Goal: Transaction & Acquisition: Purchase product/service

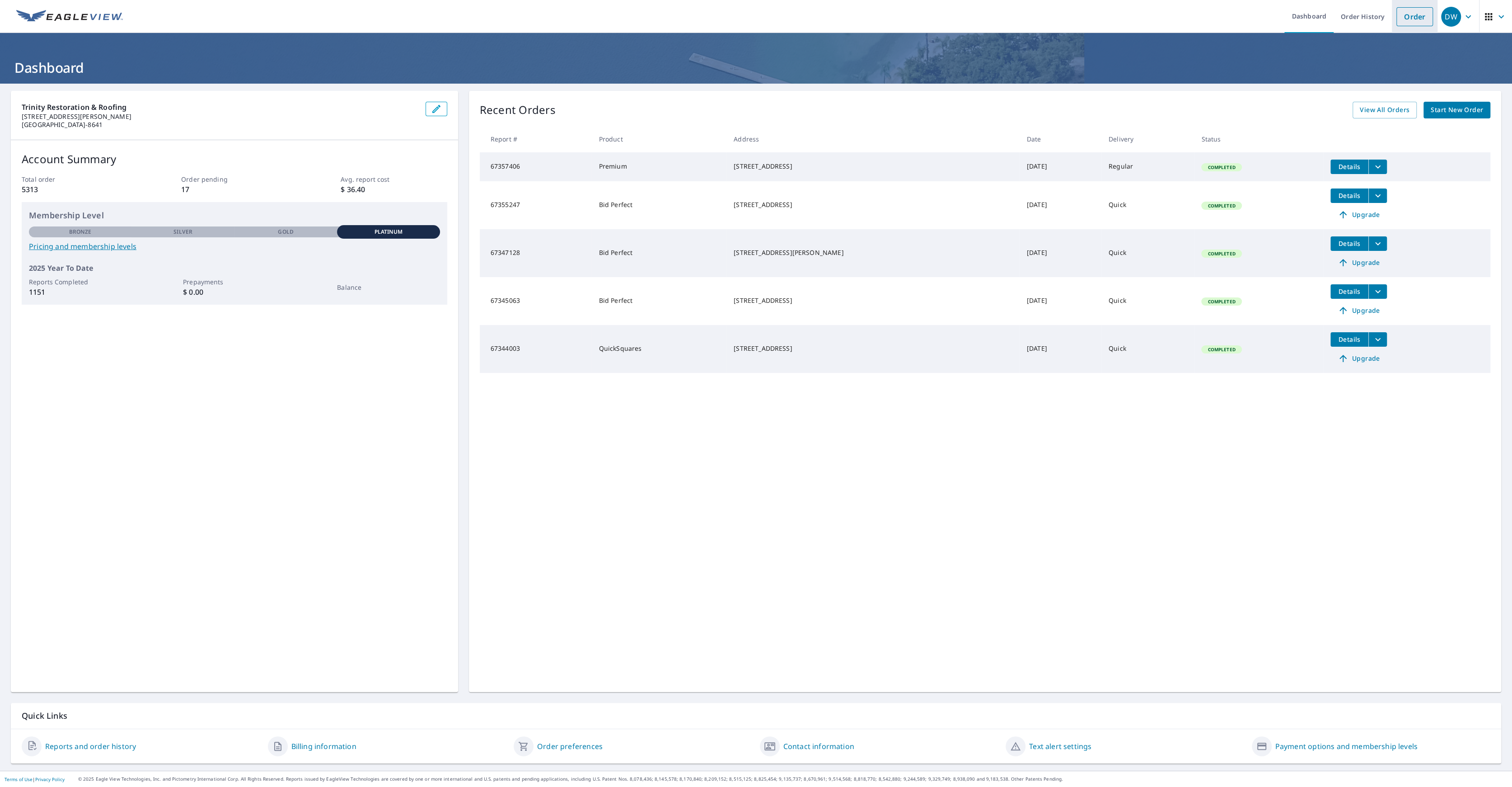
click at [1417, 31] on li "Order" at bounding box center [1415, 16] width 46 height 33
click at [1417, 15] on link "Order" at bounding box center [1415, 16] width 36 height 19
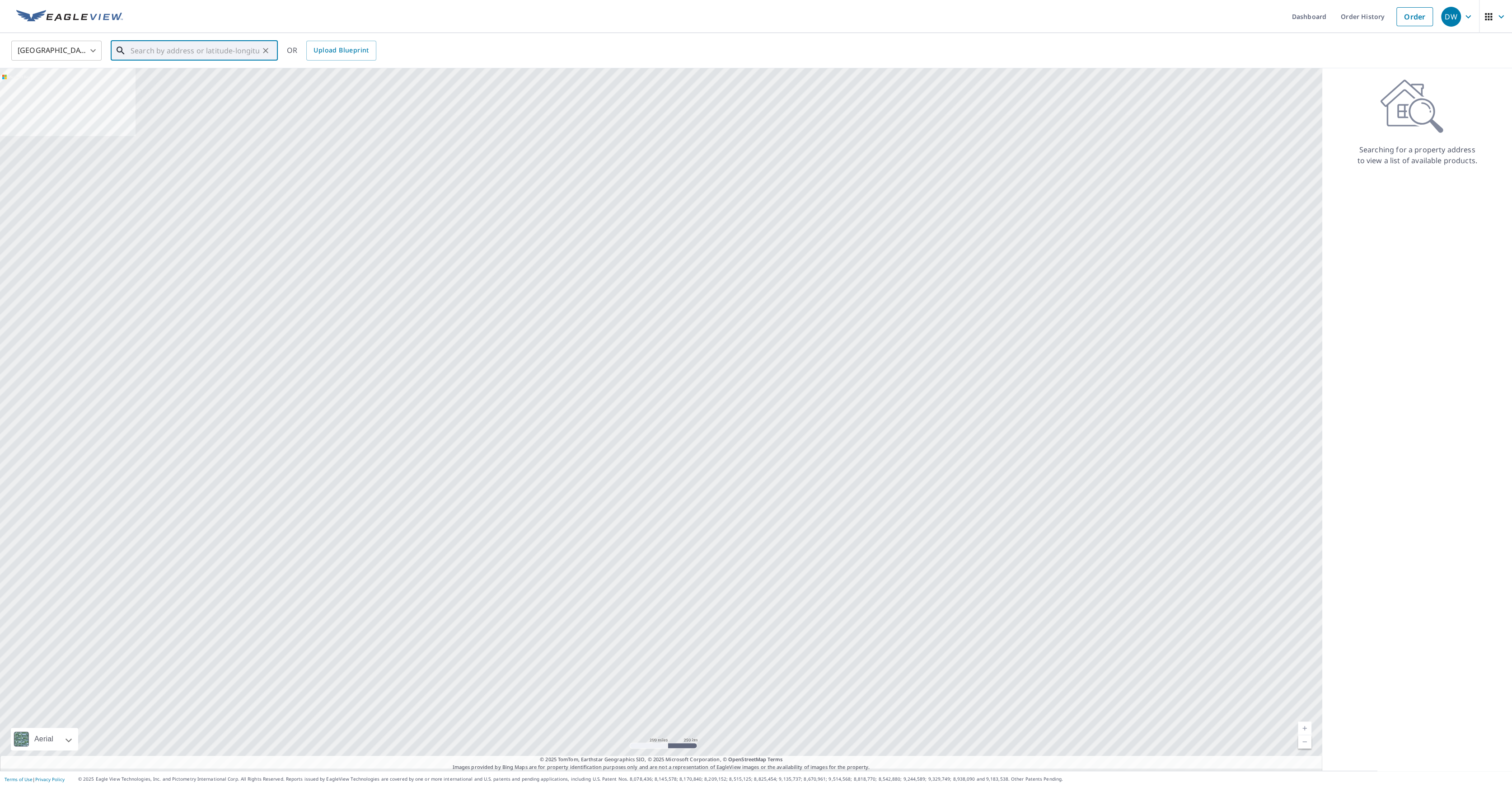
paste input "[STREET_ADDRESS]"
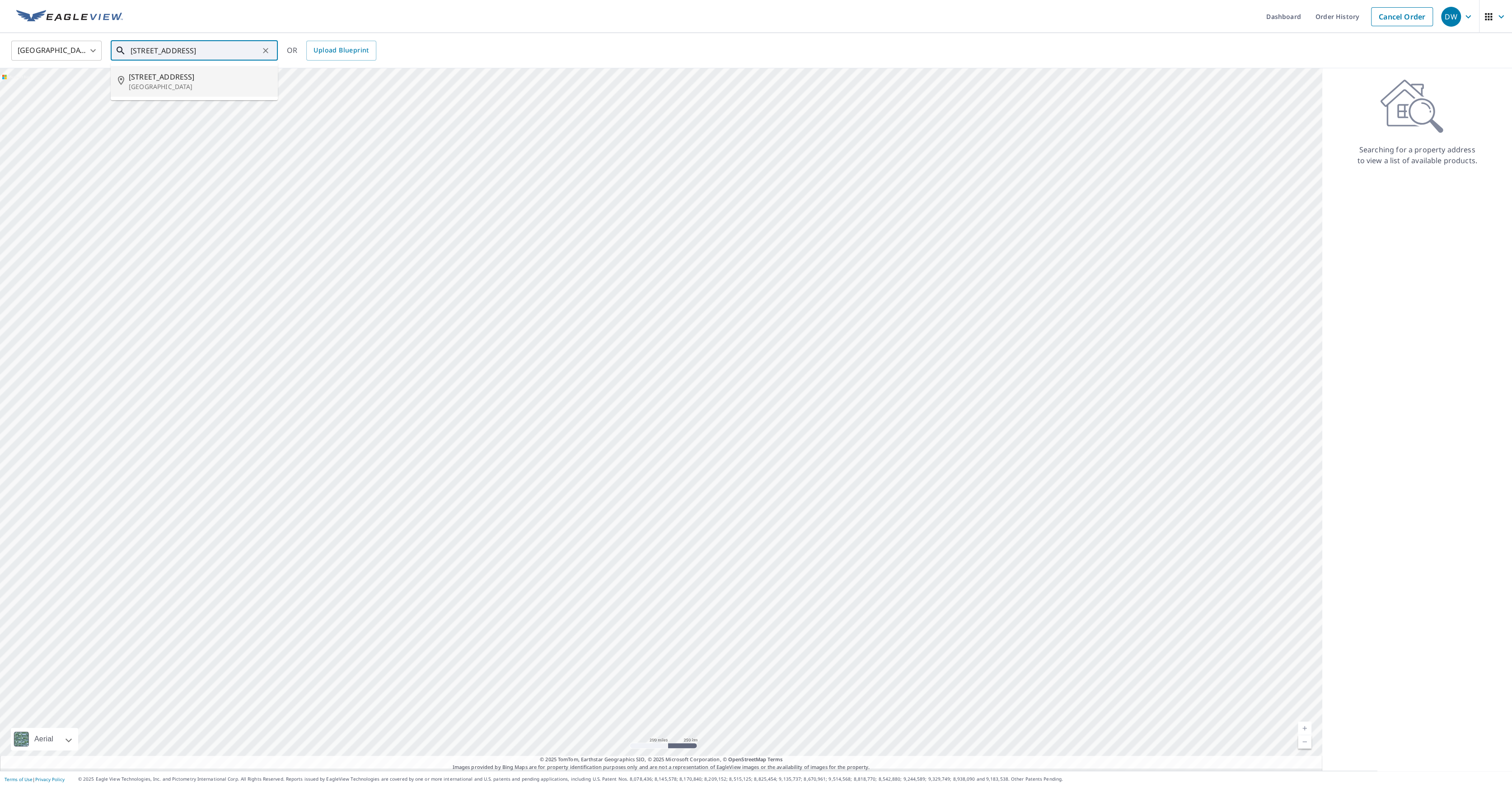
click at [206, 89] on p "[GEOGRAPHIC_DATA]" at bounding box center [200, 86] width 142 height 9
type input "[STREET_ADDRESS]"
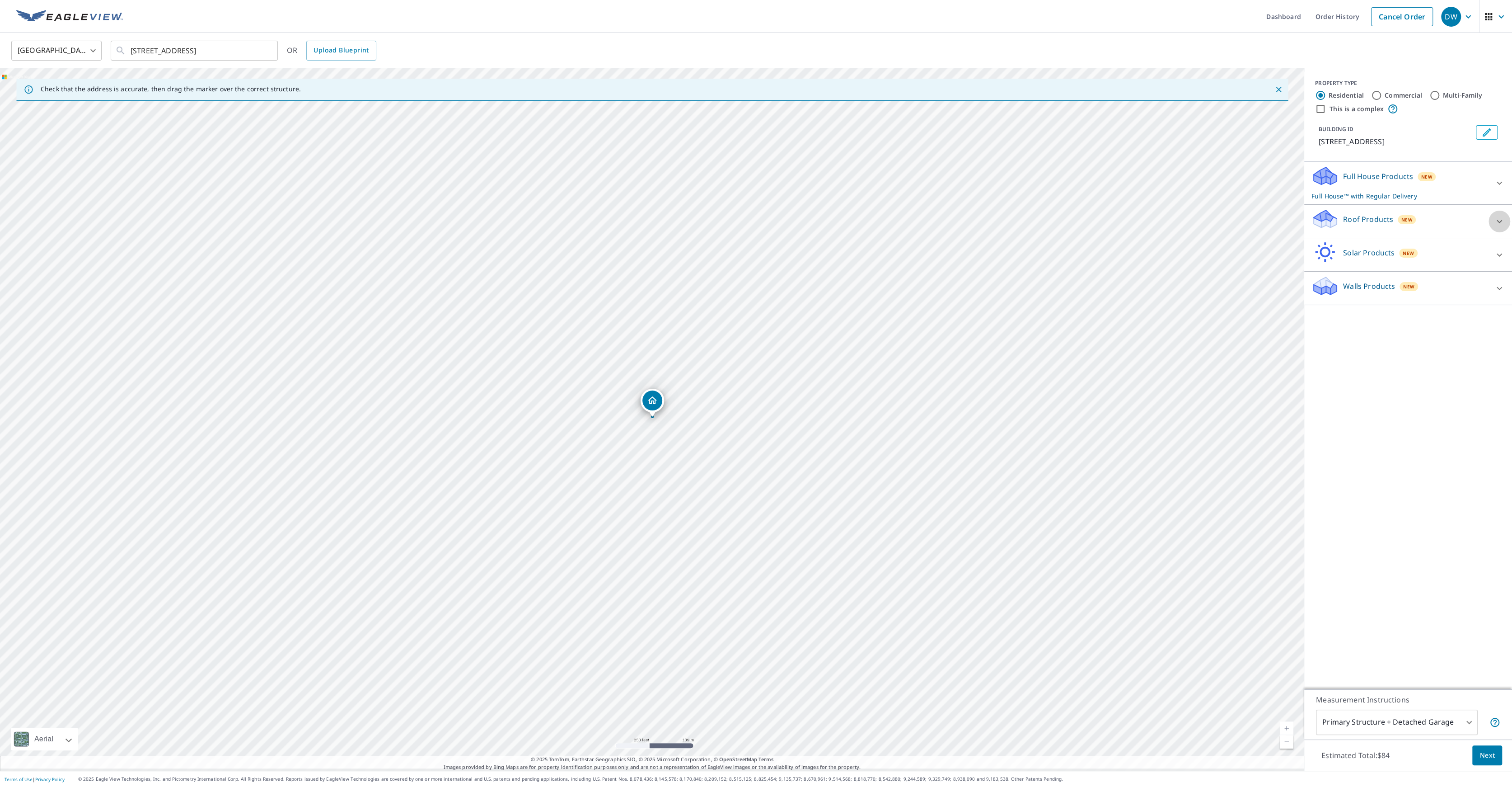
click at [1503, 227] on icon at bounding box center [1499, 221] width 11 height 11
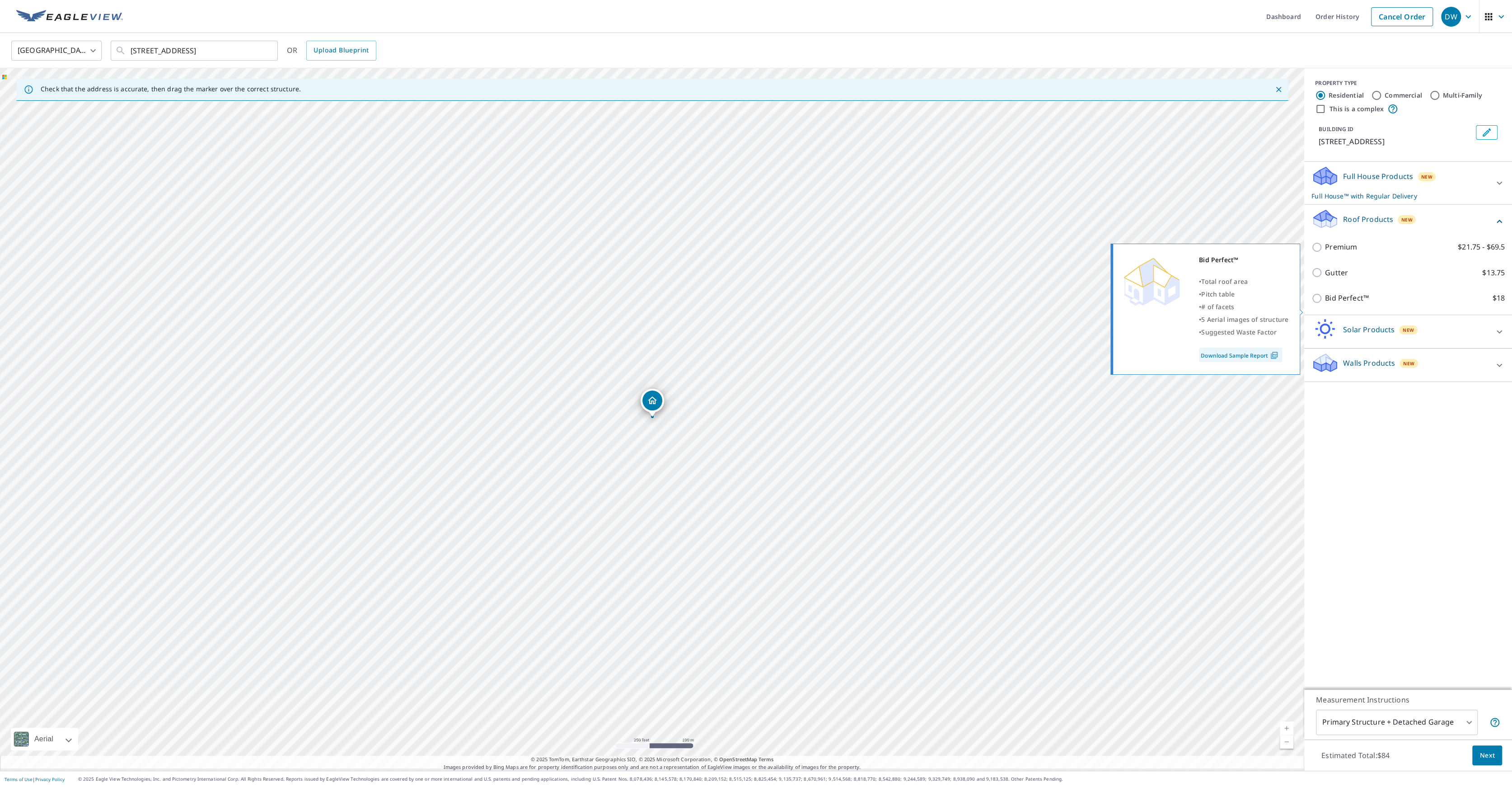
click at [1324, 304] on input "Bid Perfect™ $18" at bounding box center [1318, 298] width 14 height 11
checkbox input "true"
checkbox input "false"
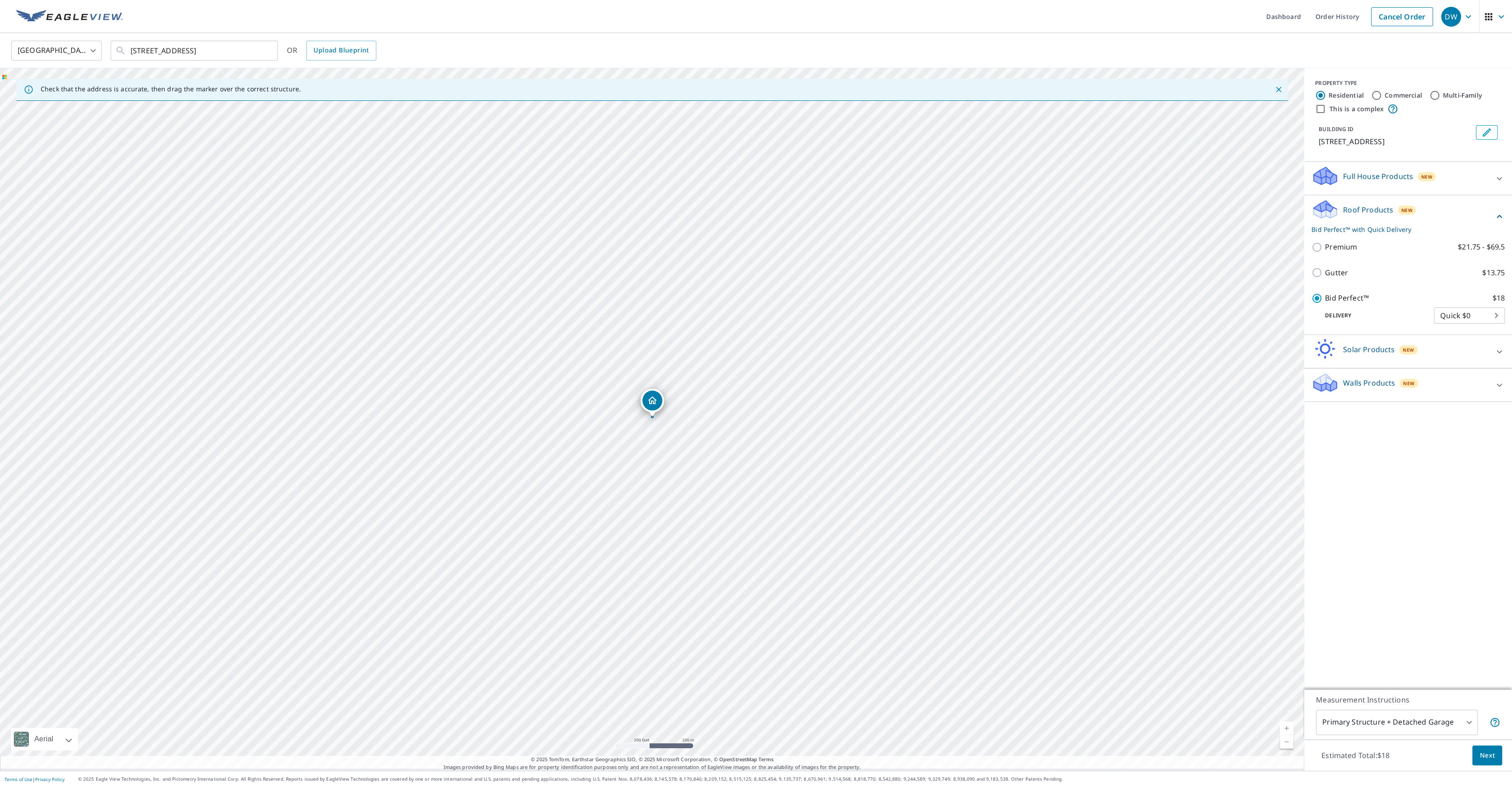
click at [1481, 750] on span "Next" at bounding box center [1487, 755] width 15 height 11
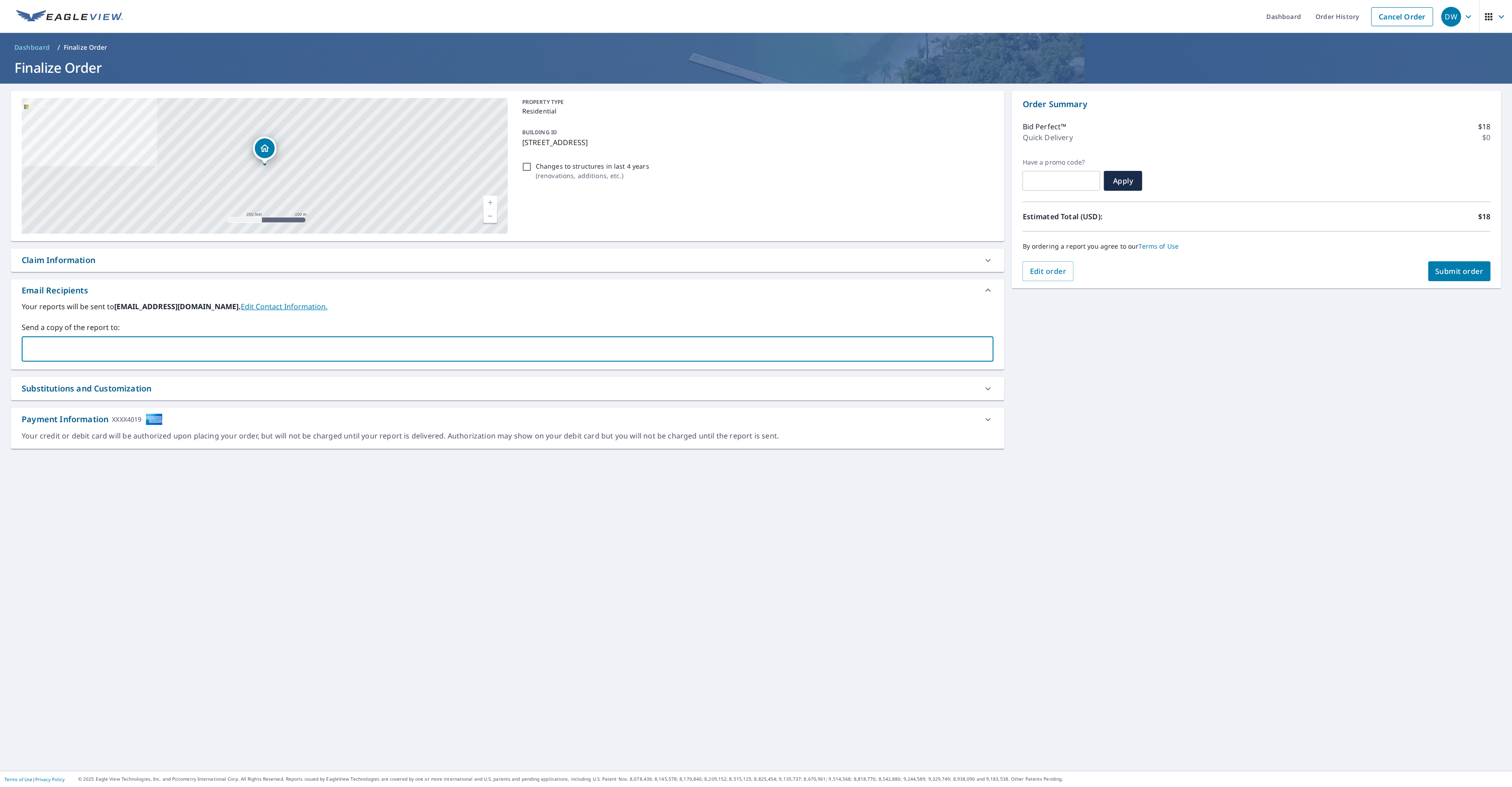
click at [160, 342] on input "text" at bounding box center [501, 349] width 950 height 17
type input "[EMAIL_ADDRESS][DOMAIN_NAME]"
click at [1453, 275] on span "Submit order" at bounding box center [1459, 271] width 48 height 10
checkbox input "true"
